Goal: Information Seeking & Learning: Learn about a topic

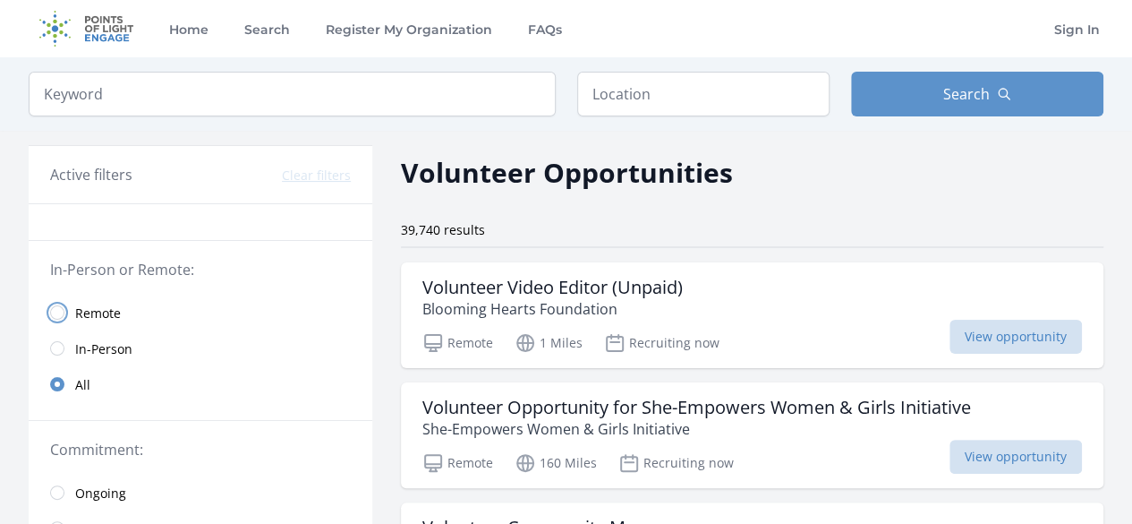
click at [54, 309] on input "radio" at bounding box center [57, 312] width 14 height 14
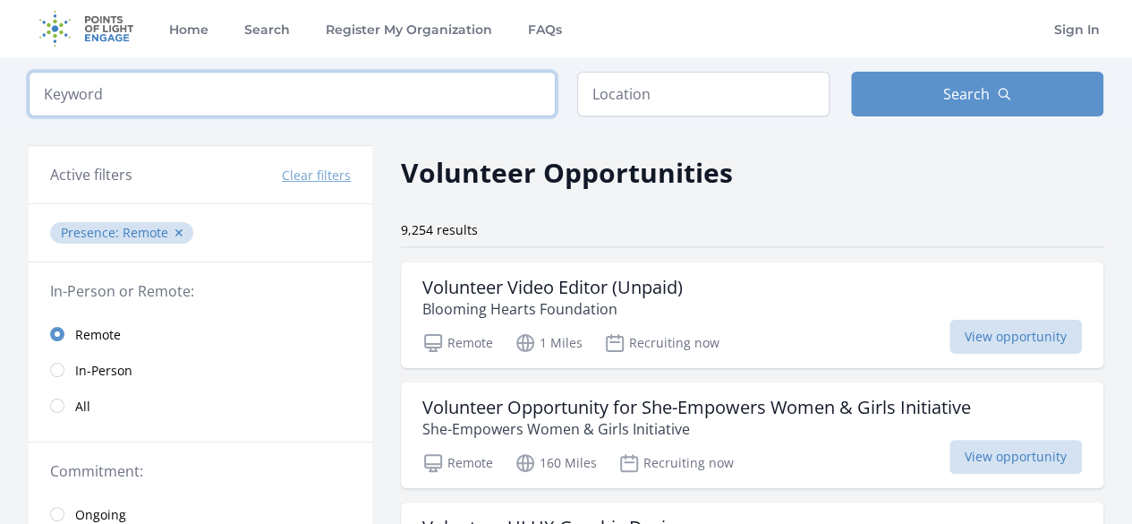
click at [483, 76] on input "search" at bounding box center [292, 94] width 527 height 45
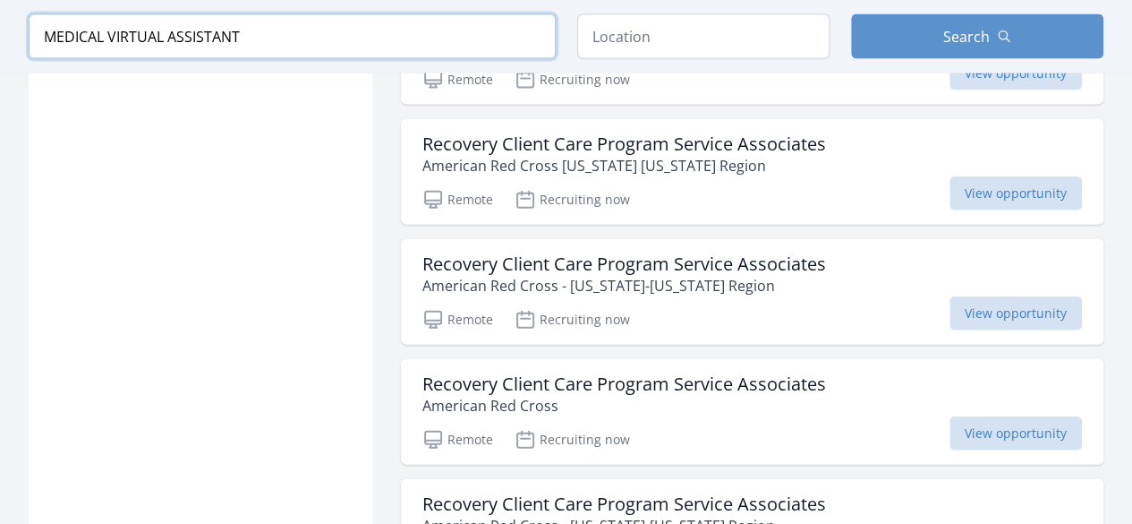
scroll to position [2009, 0]
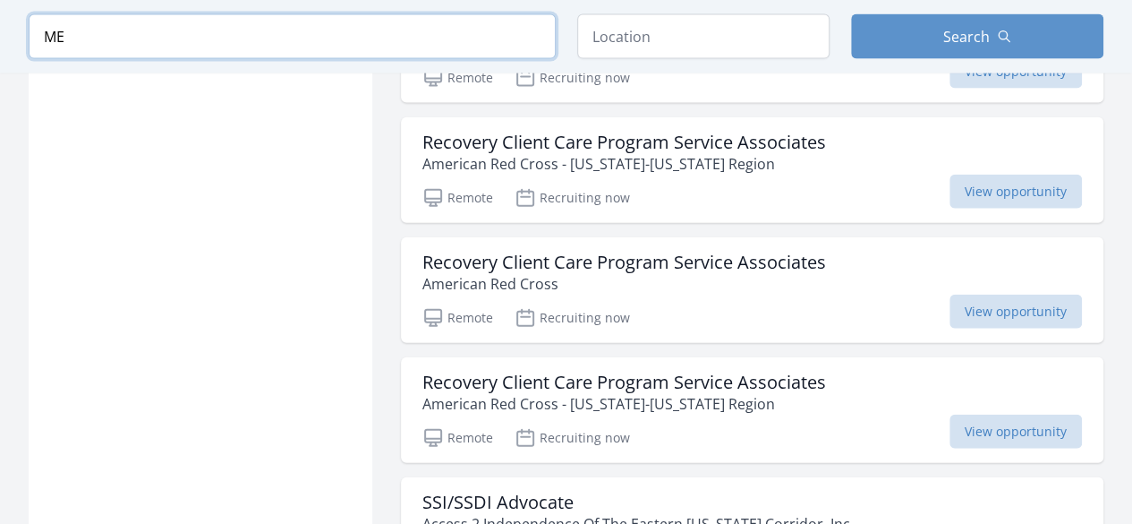
type input "M"
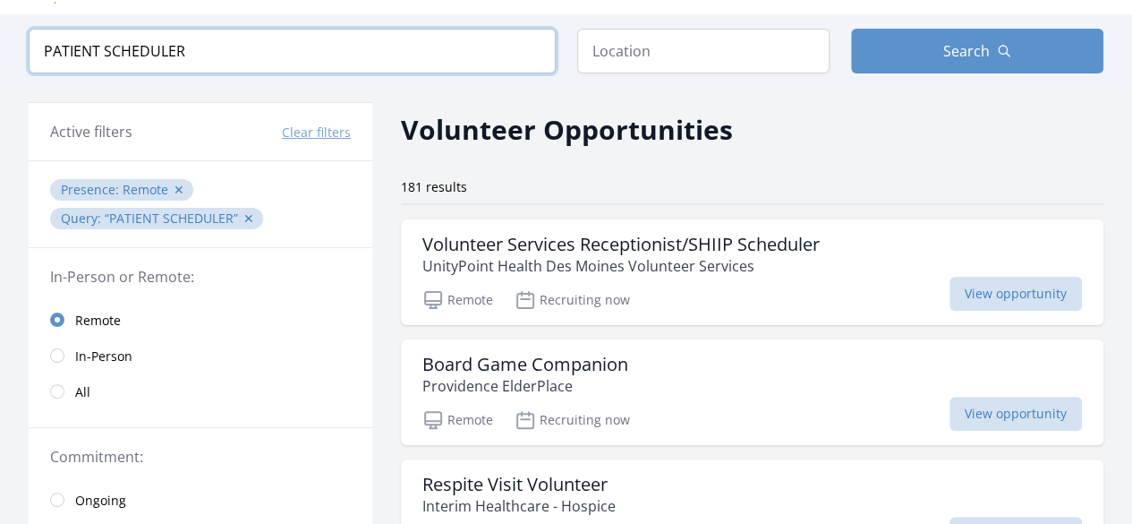
scroll to position [76, 0]
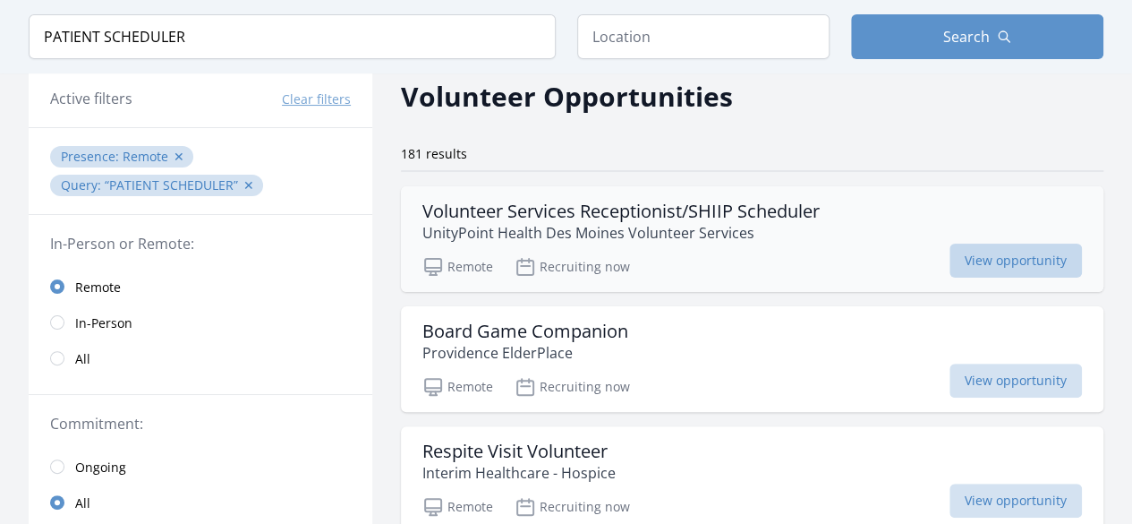
click at [1020, 265] on span "View opportunity" at bounding box center [1016, 260] width 132 height 34
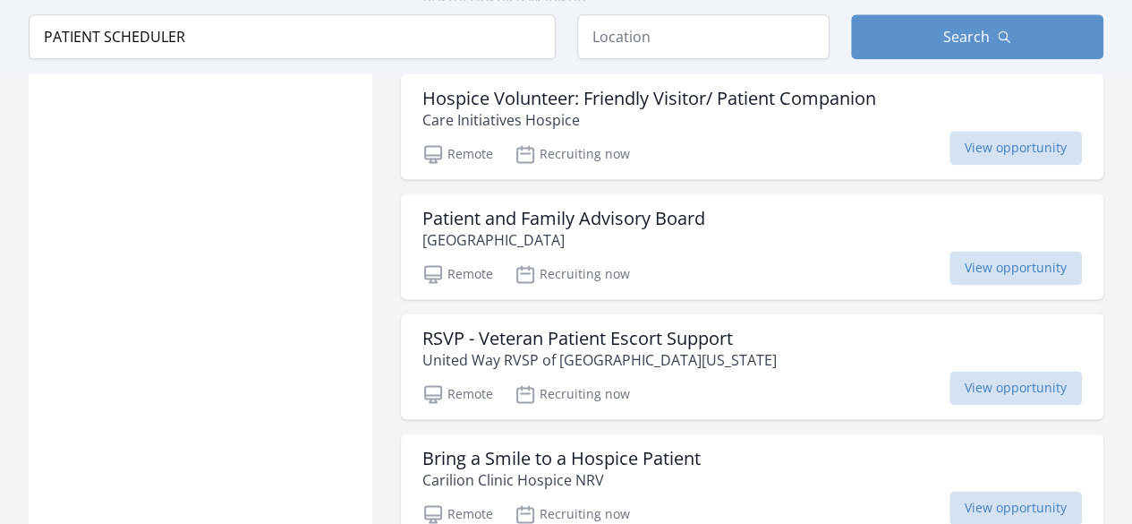
scroll to position [1173, 0]
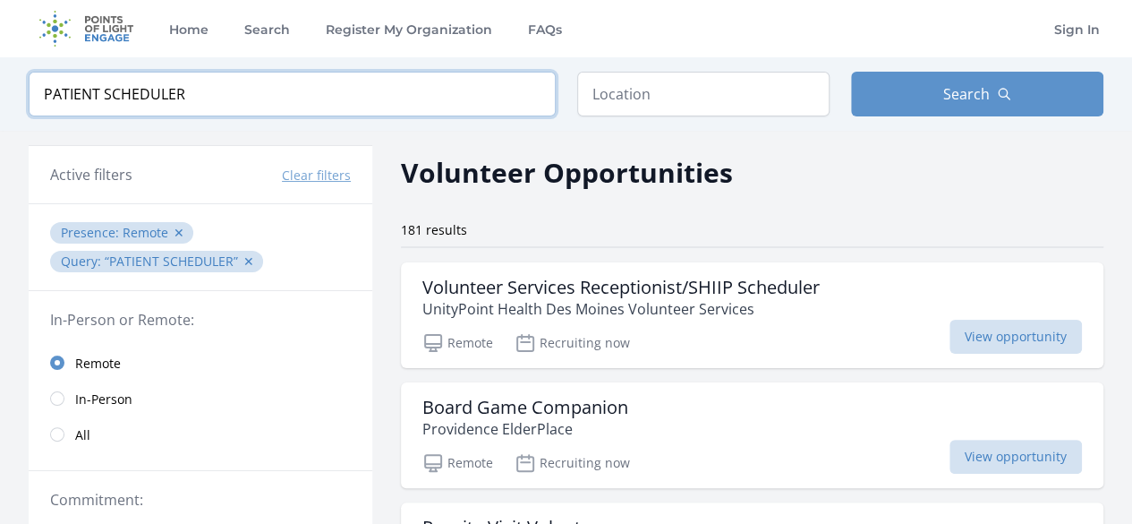
click at [221, 98] on input "PATIENT SCHEDULER" at bounding box center [292, 94] width 527 height 45
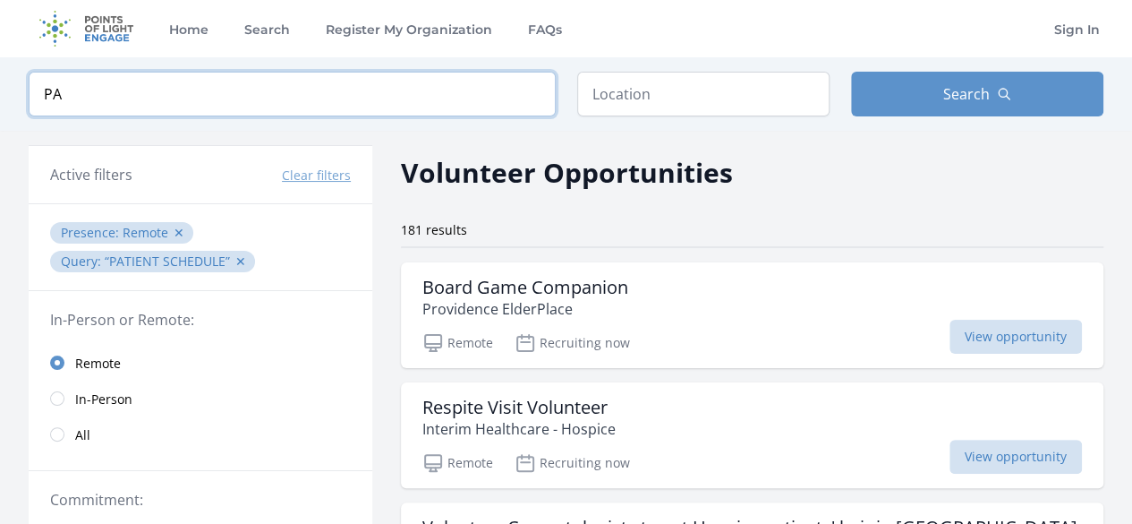
type input "P"
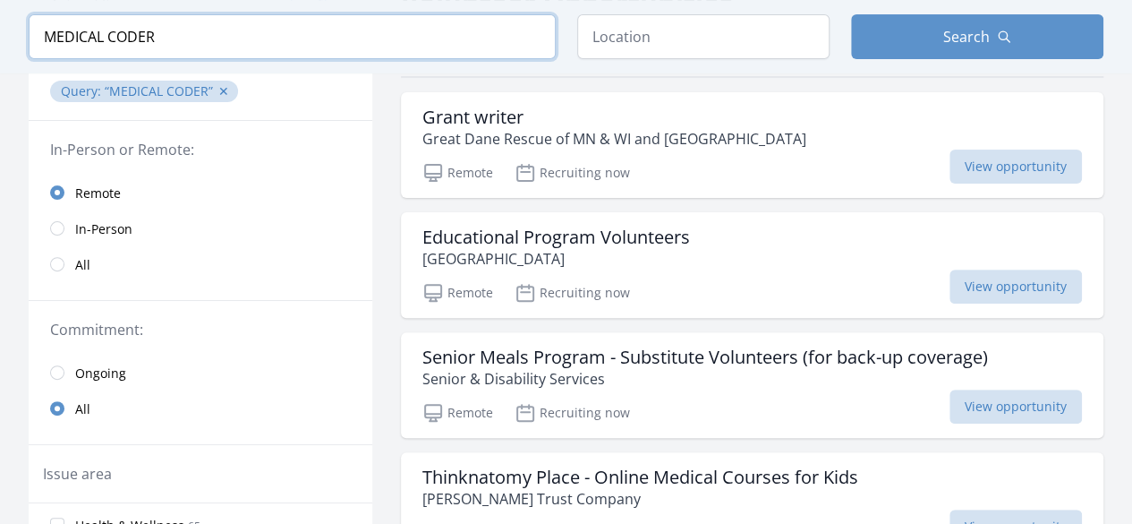
scroll to position [204, 0]
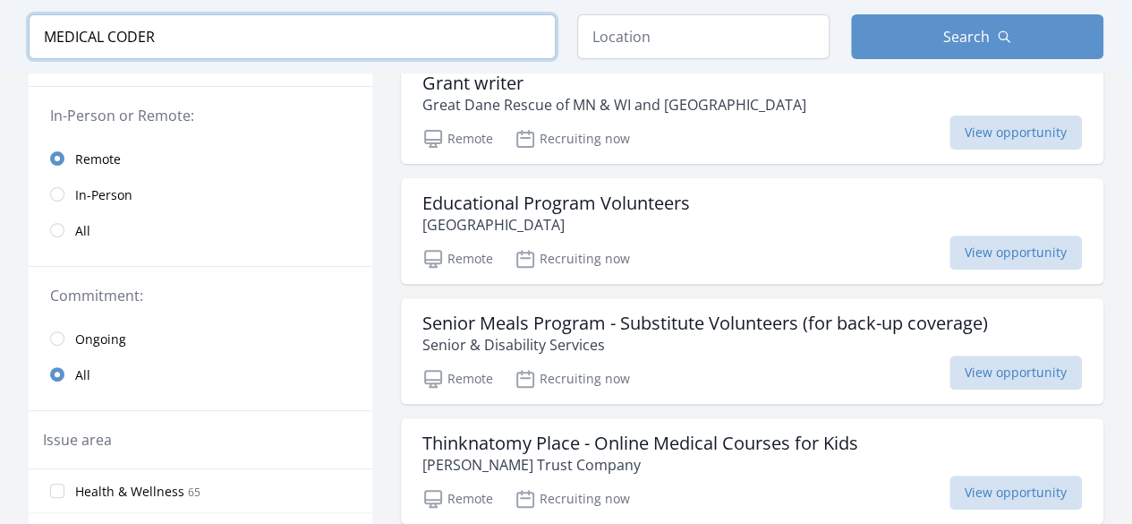
type input "MEDICAL CODER"
click at [52, 336] on input "radio" at bounding box center [57, 338] width 14 height 14
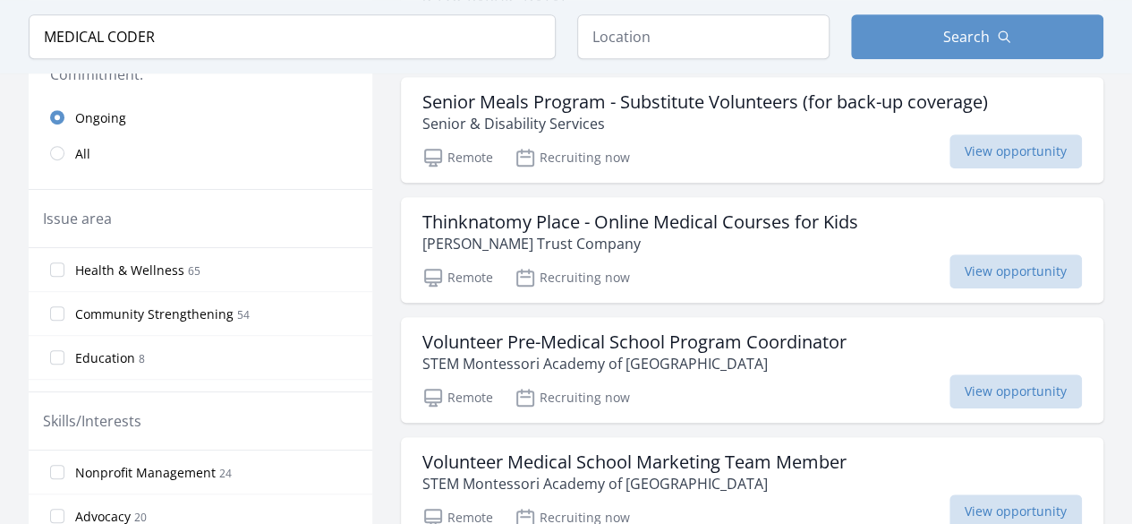
scroll to position [430, 0]
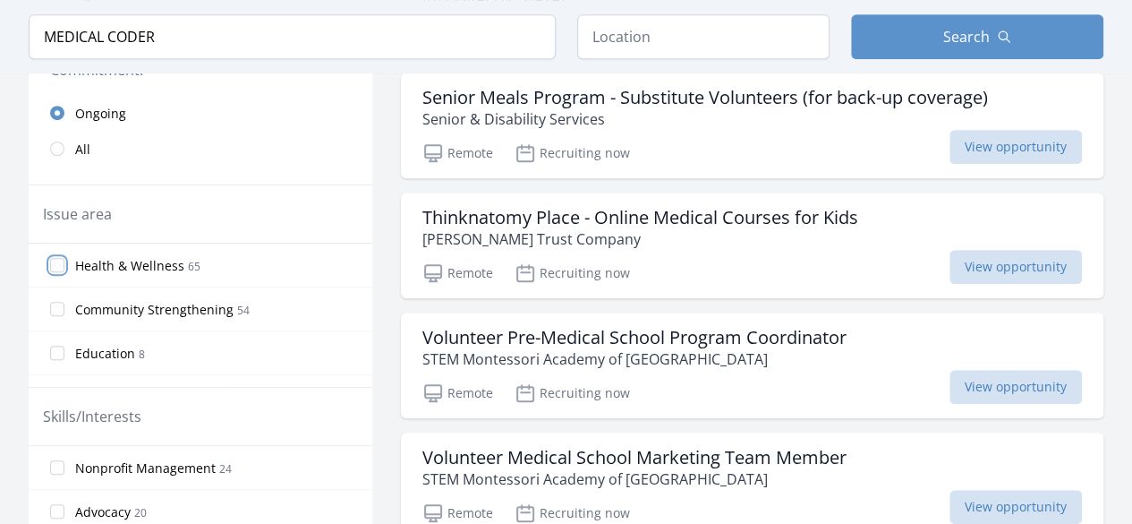
click at [59, 263] on input "Health & Wellness 65" at bounding box center [57, 265] width 14 height 14
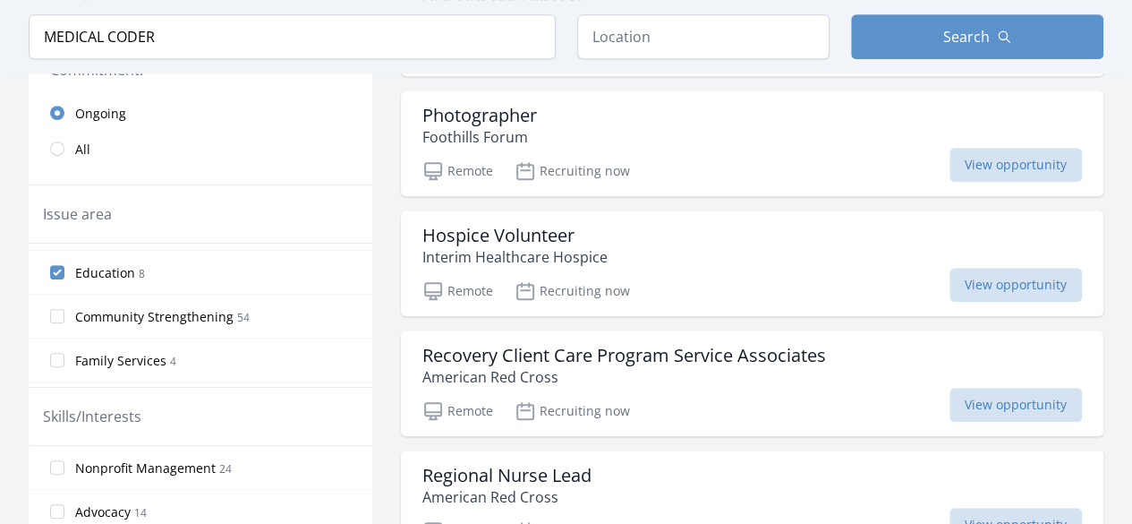
scroll to position [0, 0]
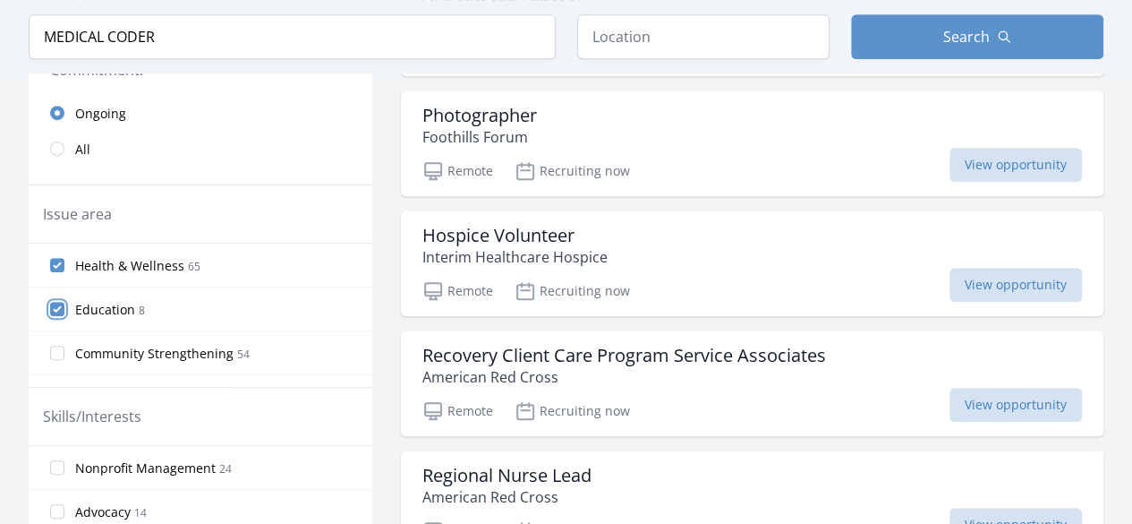
click at [50, 304] on input "Education 8" at bounding box center [57, 309] width 14 height 14
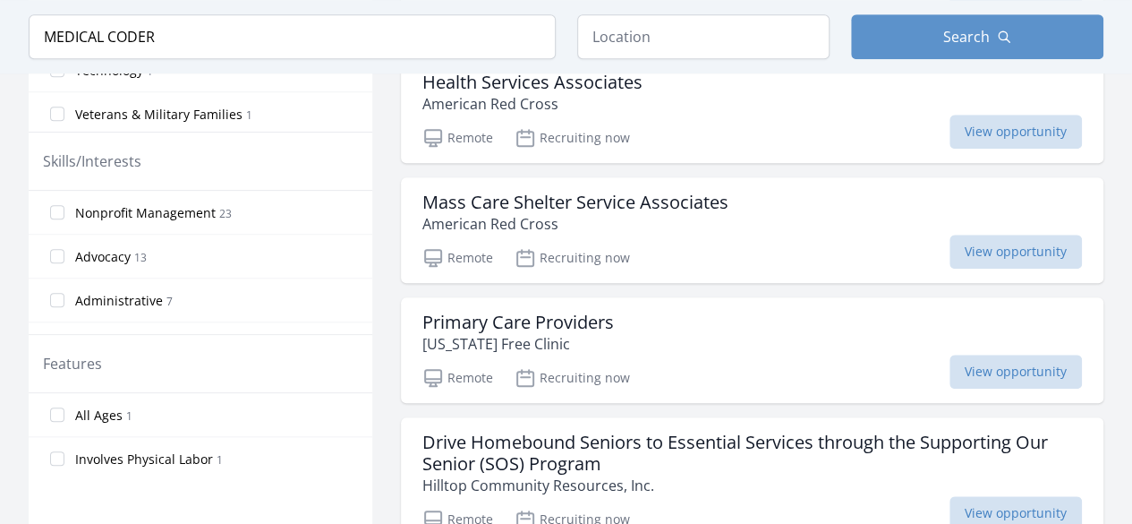
scroll to position [687, 0]
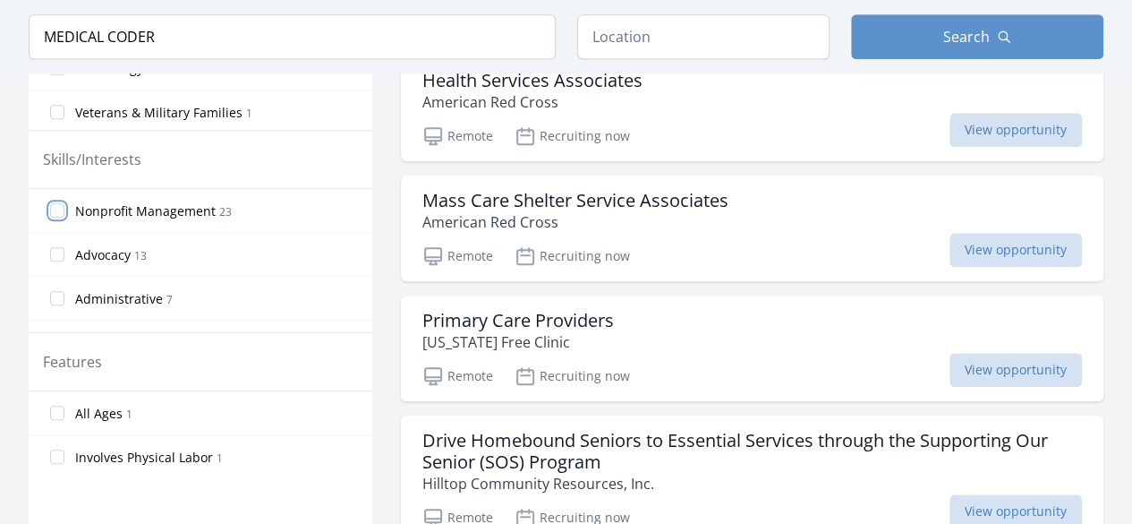
click at [57, 209] on input "Nonprofit Management 23" at bounding box center [57, 210] width 14 height 14
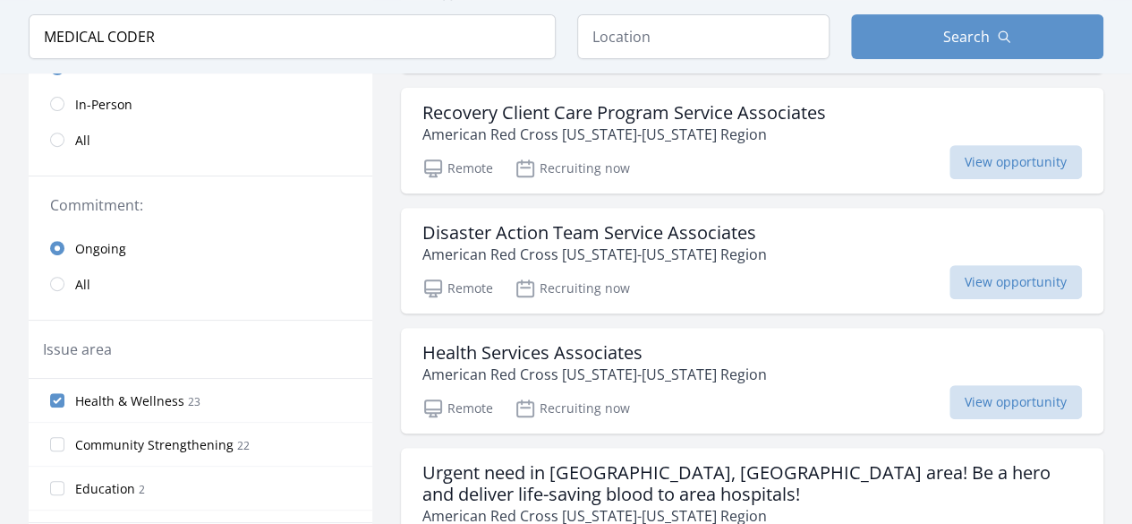
scroll to position [302, 0]
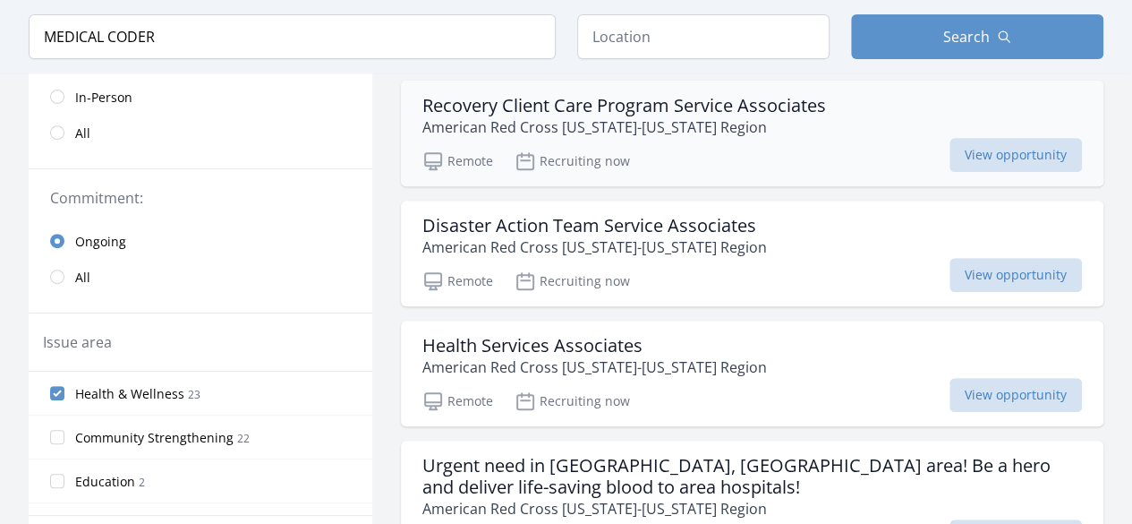
click at [607, 111] on h3 "Recovery Client Care Program Service Associates" at bounding box center [624, 105] width 404 height 21
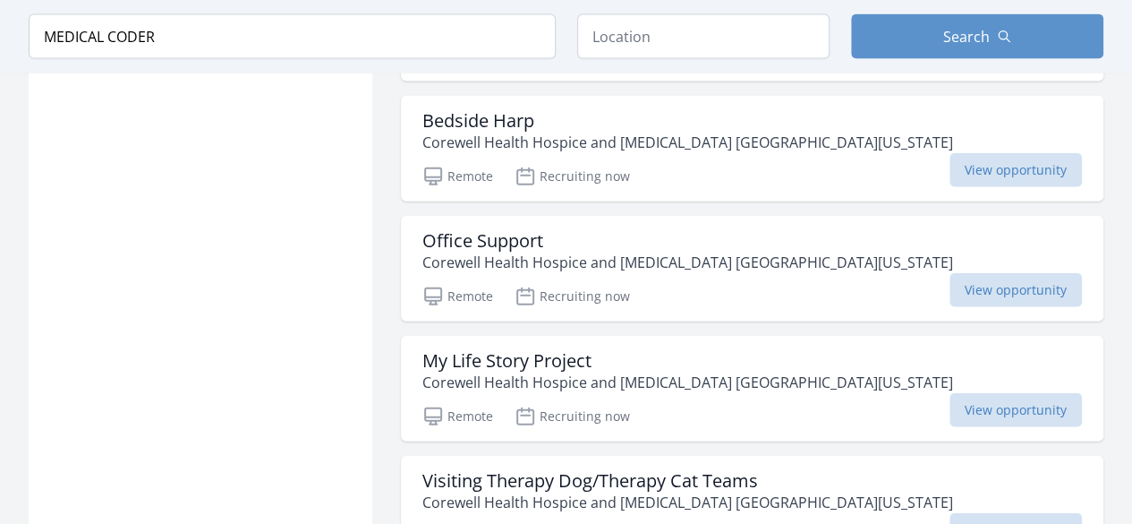
scroll to position [1987, 0]
click at [448, 252] on p "Corewell Health Hospice and [MEDICAL_DATA] [GEOGRAPHIC_DATA][US_STATE]" at bounding box center [687, 262] width 531 height 21
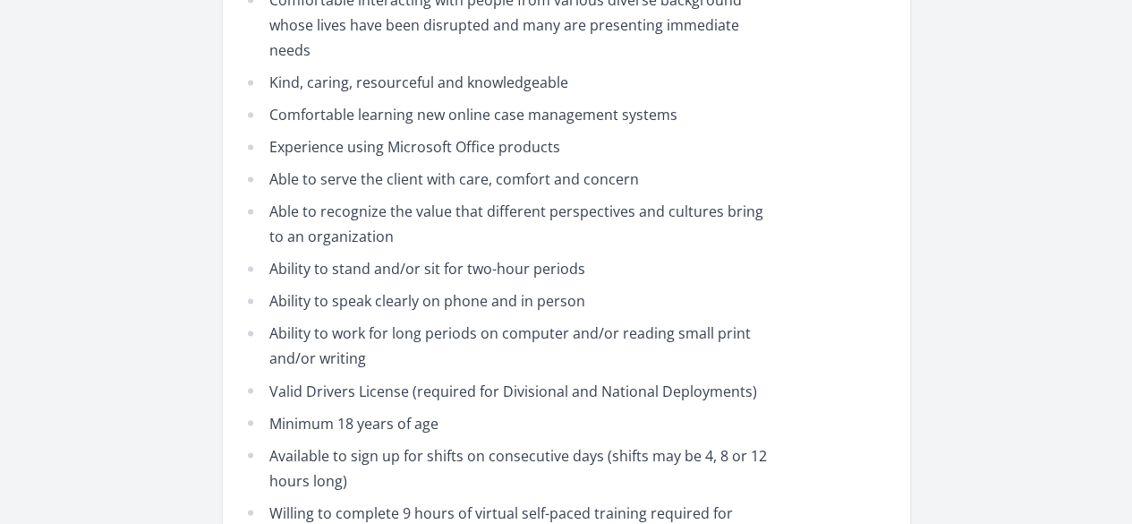
scroll to position [1336, 0]
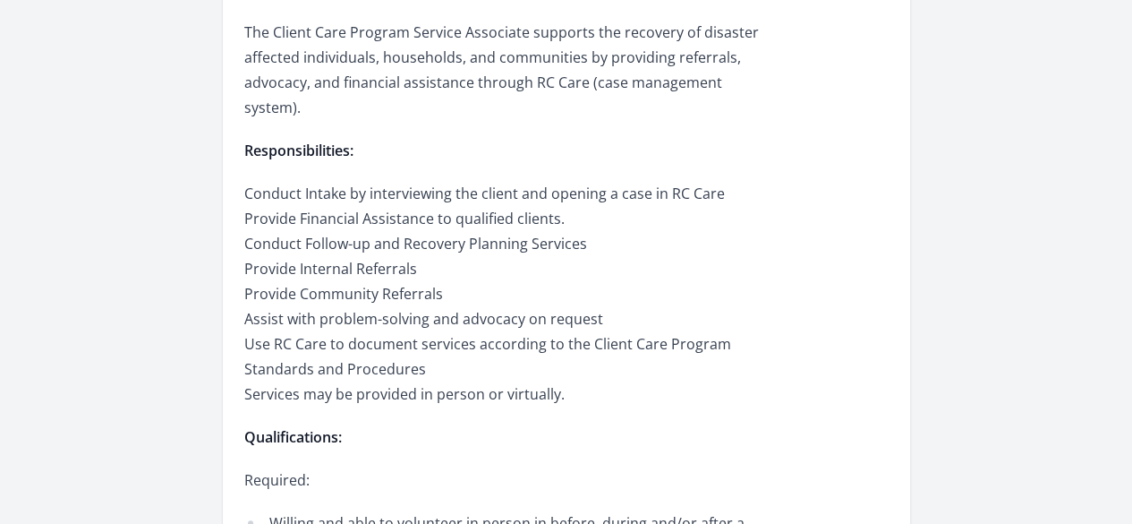
scroll to position [0, 0]
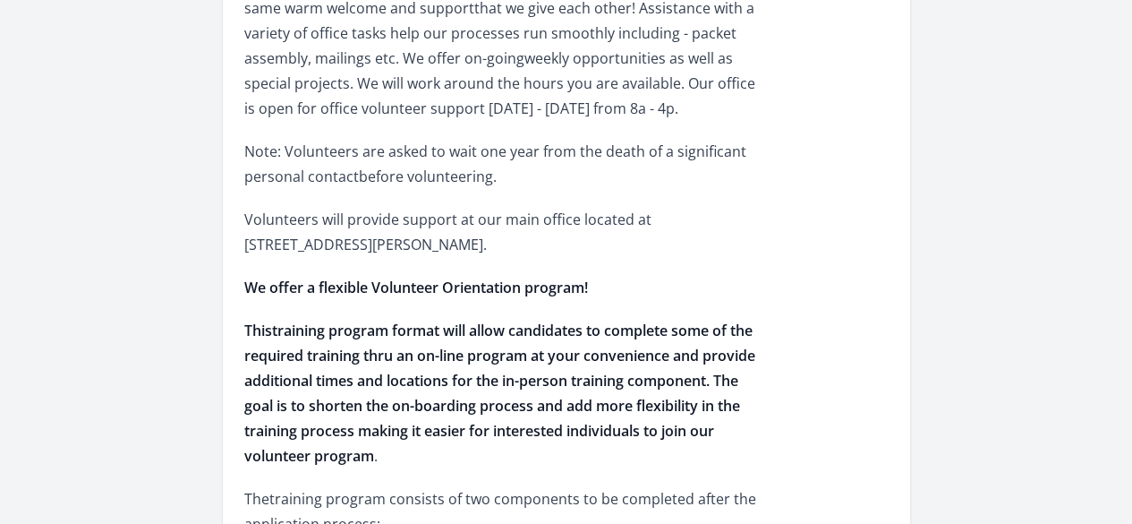
scroll to position [797, 0]
